Goal: Ask a question

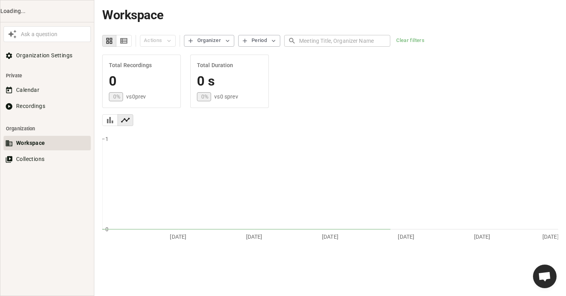
scroll to position [425, 0]
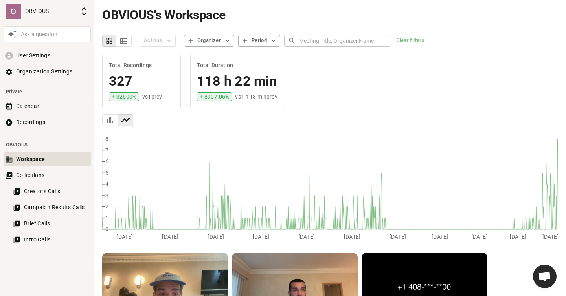
click at [38, 33] on div "Ask a question" at bounding box center [54, 34] width 70 height 8
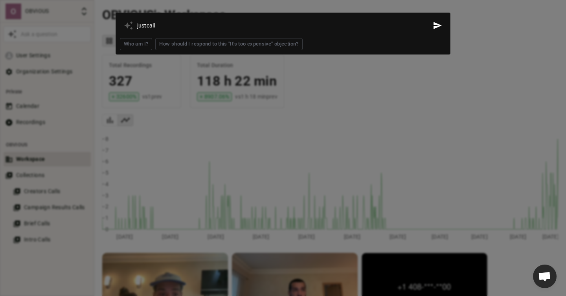
type input "justcall"
click at [429, 17] on button "Send" at bounding box center [437, 25] width 17 height 17
click at [339, 156] on div at bounding box center [283, 148] width 566 height 296
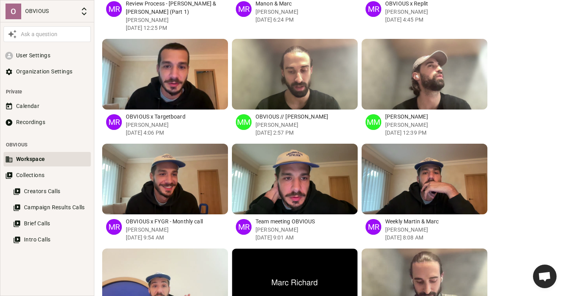
scroll to position [1458, 0]
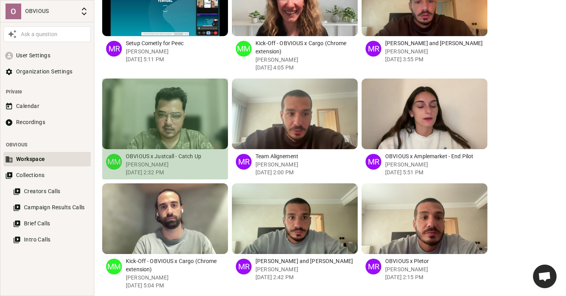
click at [183, 112] on div "button" at bounding box center [183, 114] width 7 height 71
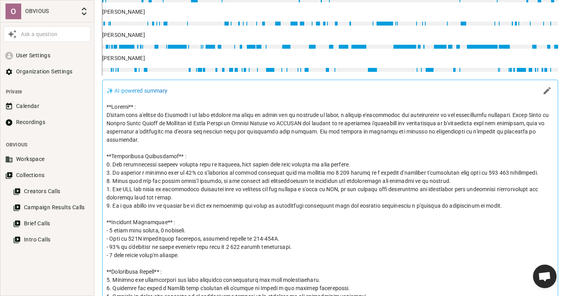
scroll to position [325, 0]
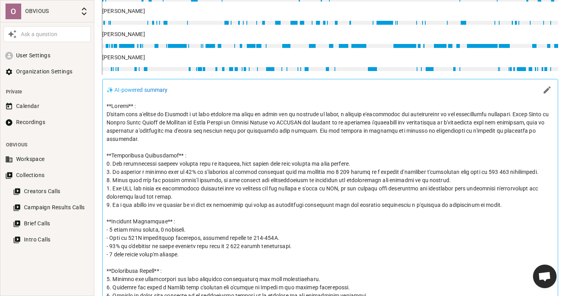
click at [214, 120] on p at bounding box center [329, 213] width 447 height 223
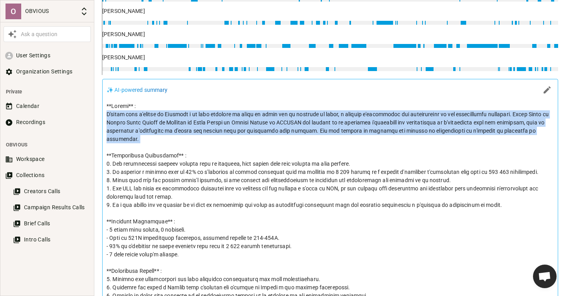
click at [214, 120] on p at bounding box center [329, 213] width 447 height 223
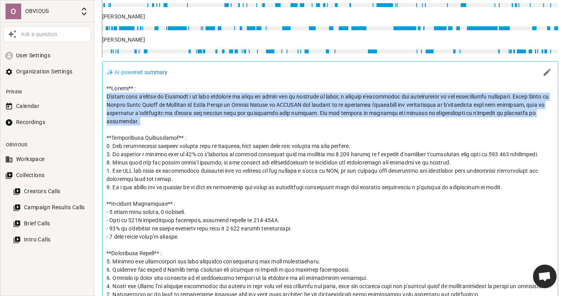
scroll to position [348, 0]
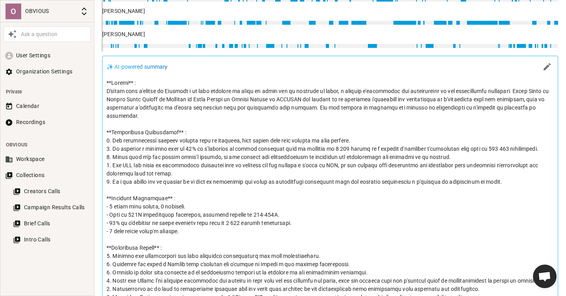
click at [189, 132] on p at bounding box center [329, 190] width 447 height 223
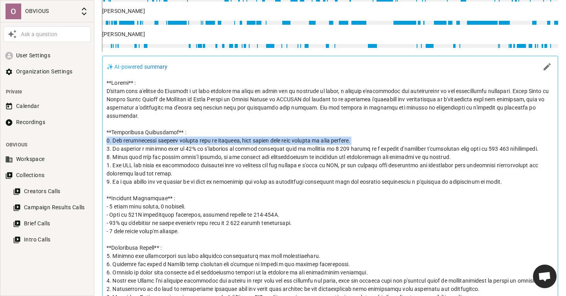
click at [189, 132] on p at bounding box center [329, 190] width 447 height 223
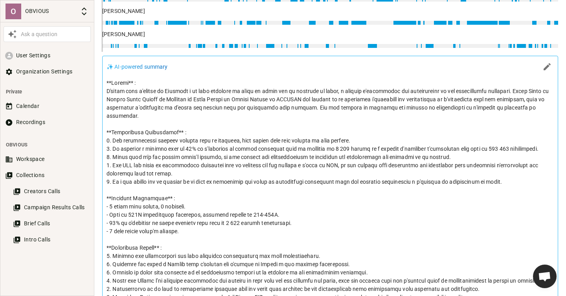
click at [207, 139] on p at bounding box center [329, 190] width 447 height 223
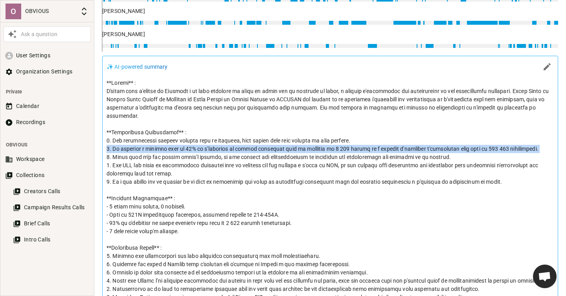
click at [207, 139] on p at bounding box center [329, 190] width 447 height 223
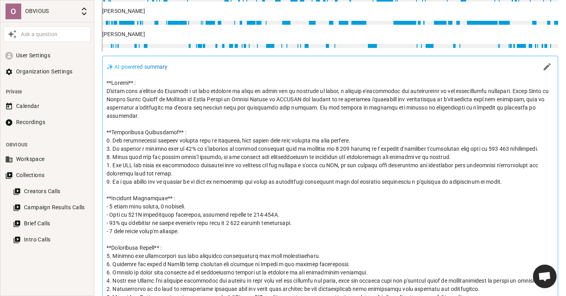
click at [220, 139] on p at bounding box center [329, 190] width 447 height 223
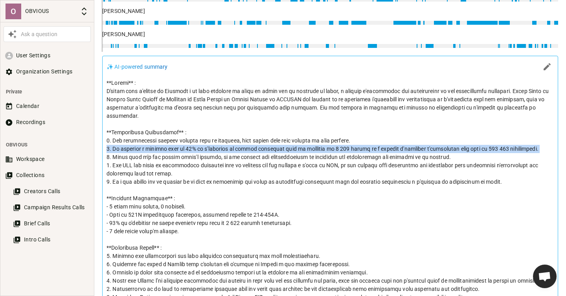
click at [220, 139] on p at bounding box center [329, 190] width 447 height 223
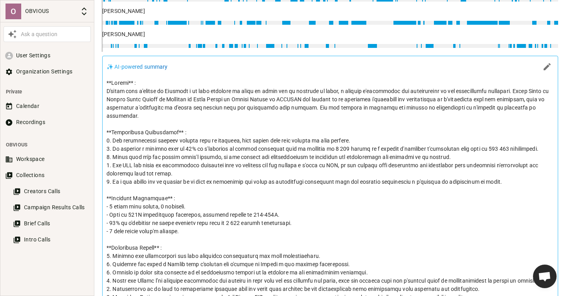
click at [225, 154] on p at bounding box center [329, 190] width 447 height 223
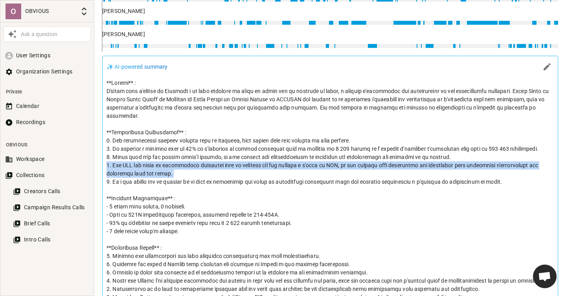
click at [225, 154] on p at bounding box center [329, 190] width 447 height 223
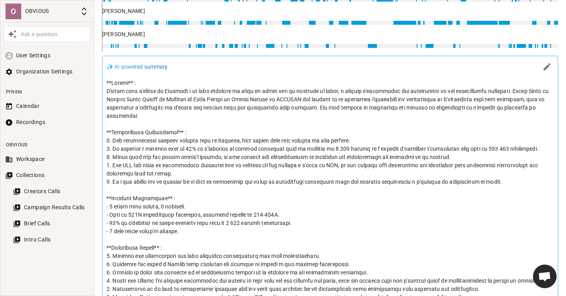
click at [221, 150] on p at bounding box center [329, 190] width 447 height 223
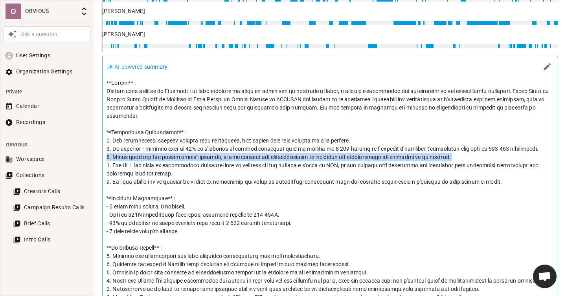
click at [221, 150] on p at bounding box center [329, 190] width 447 height 223
click at [230, 151] on p at bounding box center [329, 190] width 447 height 223
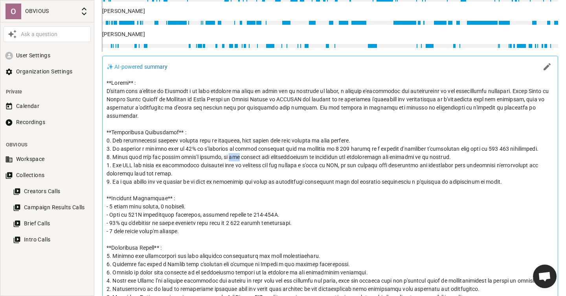
click at [230, 151] on p at bounding box center [329, 190] width 447 height 223
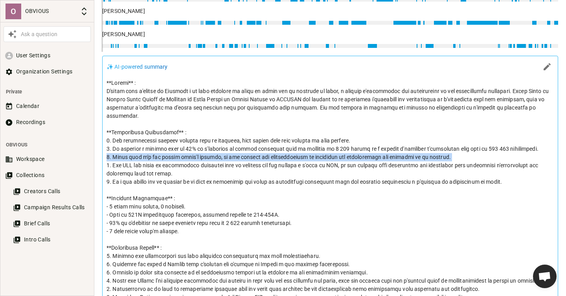
click at [230, 151] on p at bounding box center [329, 190] width 447 height 223
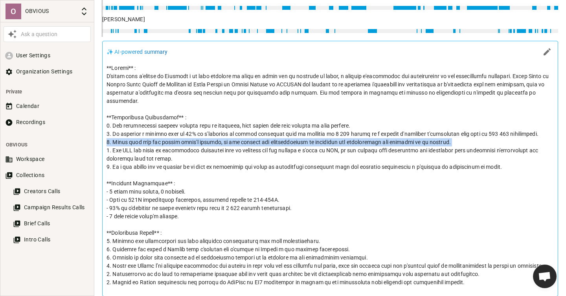
scroll to position [363, 0]
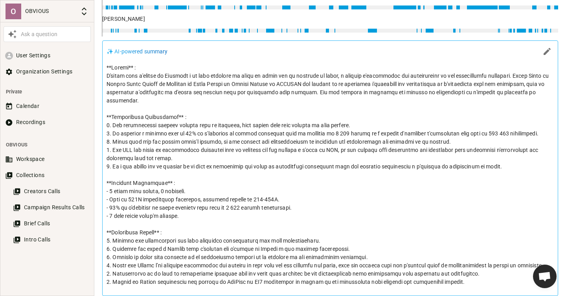
click at [231, 143] on p at bounding box center [329, 175] width 447 height 223
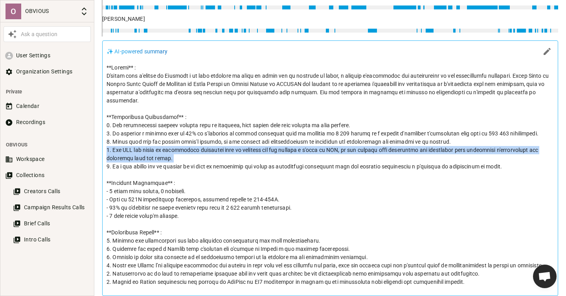
click at [231, 143] on p at bounding box center [329, 175] width 447 height 223
click at [251, 143] on p at bounding box center [329, 175] width 447 height 223
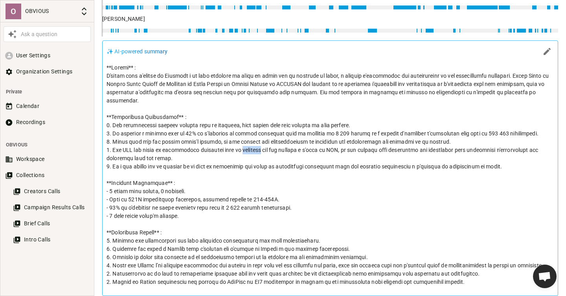
click at [251, 143] on p at bounding box center [329, 175] width 447 height 223
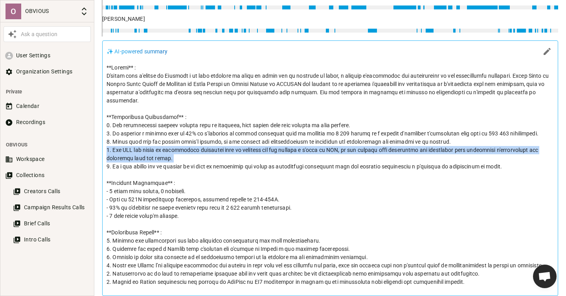
click at [251, 143] on p at bounding box center [329, 175] width 447 height 223
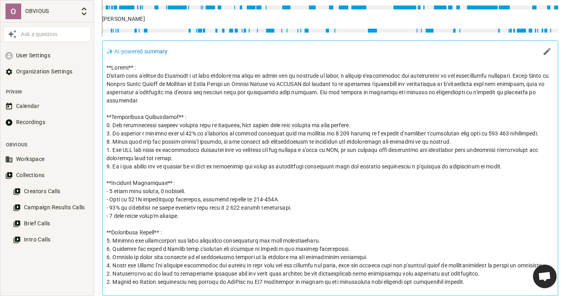
click at [271, 141] on p at bounding box center [329, 175] width 447 height 223
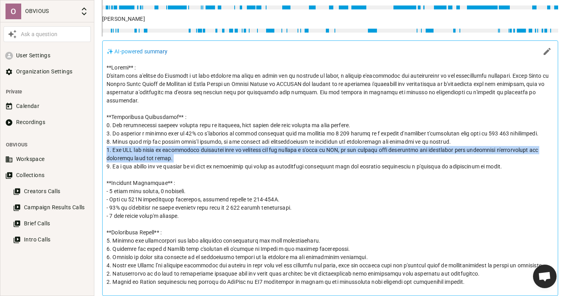
click at [271, 141] on p at bounding box center [329, 175] width 447 height 223
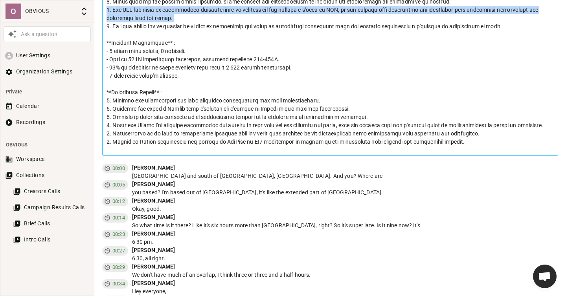
scroll to position [507, 0]
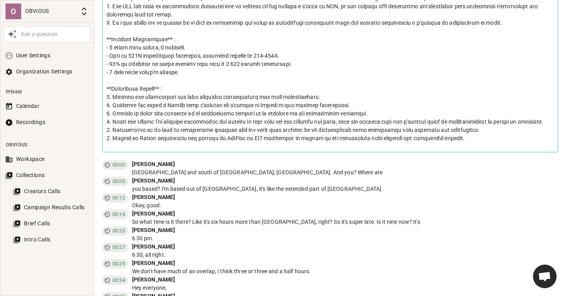
click at [167, 86] on p at bounding box center [329, 31] width 447 height 223
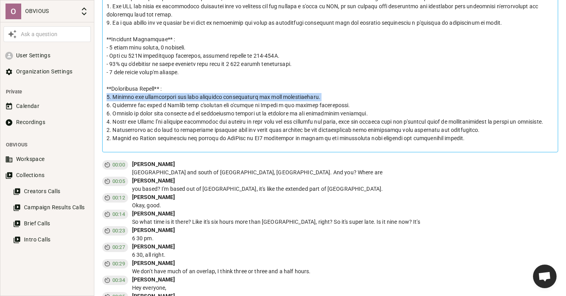
click at [167, 86] on p at bounding box center [329, 31] width 447 height 223
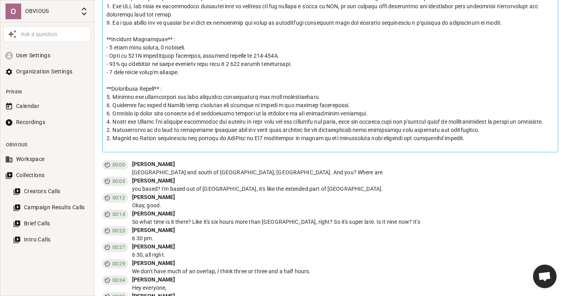
click at [181, 98] on p at bounding box center [329, 31] width 447 height 223
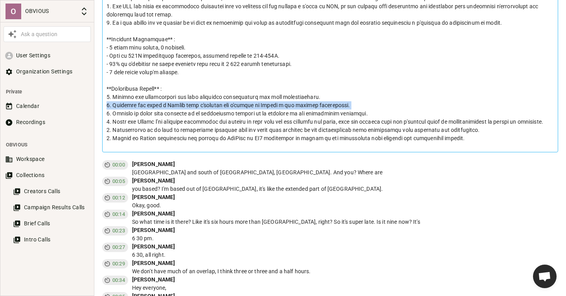
click at [181, 98] on p at bounding box center [329, 31] width 447 height 223
click at [194, 97] on p at bounding box center [329, 31] width 447 height 223
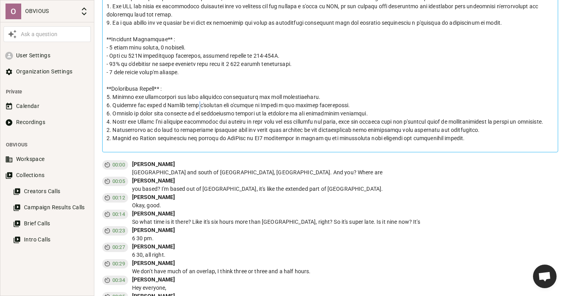
click at [194, 97] on p at bounding box center [329, 31] width 447 height 223
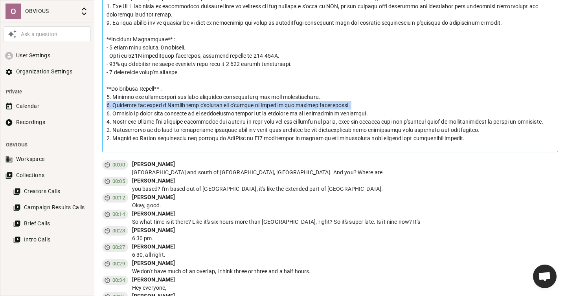
click at [194, 97] on p at bounding box center [329, 31] width 447 height 223
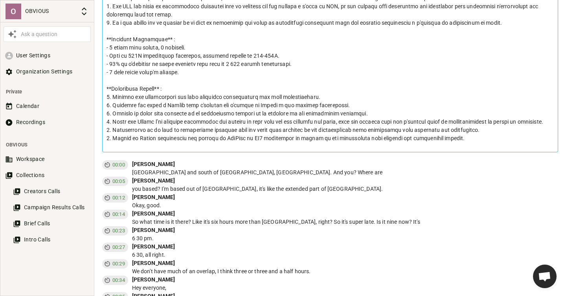
click at [183, 106] on p at bounding box center [329, 31] width 447 height 223
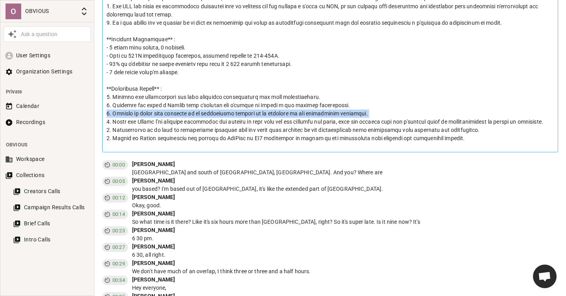
click at [183, 106] on p at bounding box center [329, 31] width 447 height 223
click at [257, 106] on p at bounding box center [329, 31] width 447 height 223
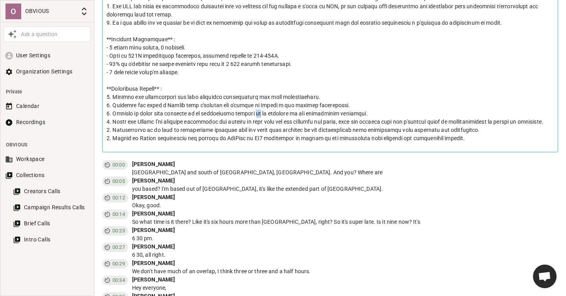
click at [257, 106] on p at bounding box center [329, 31] width 447 height 223
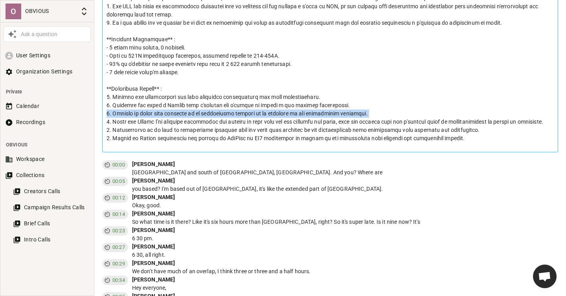
click at [257, 106] on p at bounding box center [329, 31] width 447 height 223
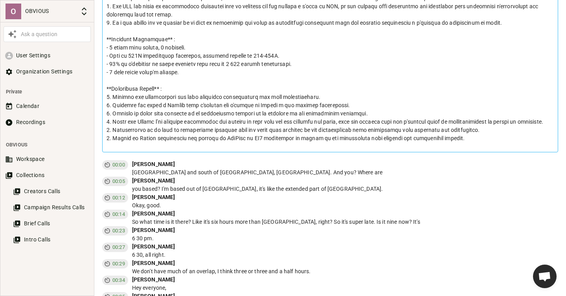
click at [213, 115] on p at bounding box center [329, 31] width 447 height 223
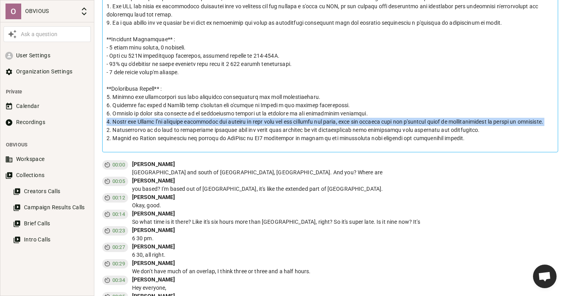
click at [213, 115] on p at bounding box center [329, 31] width 447 height 223
